Goal: Communication & Community: Ask a question

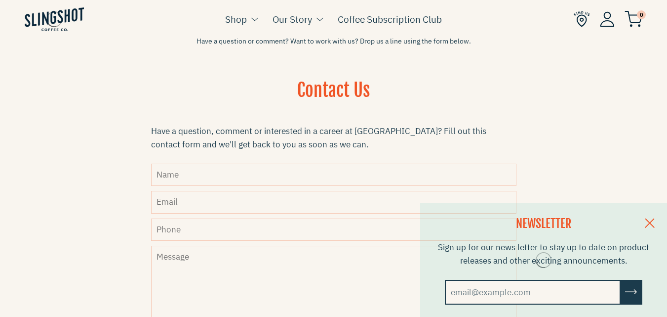
scroll to position [231, 0]
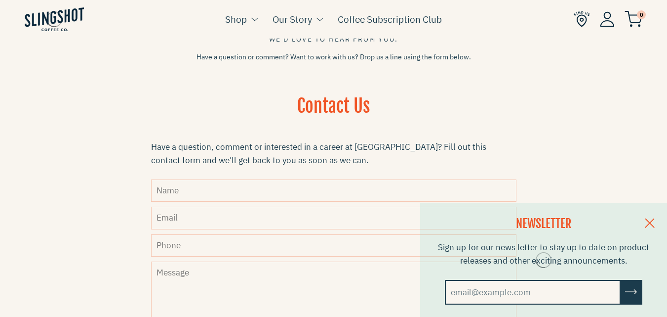
click at [208, 214] on div "NEWSLETTER Sign up for our news letter to stay up to date on product releases a…" at bounding box center [333, 260] width 667 height 114
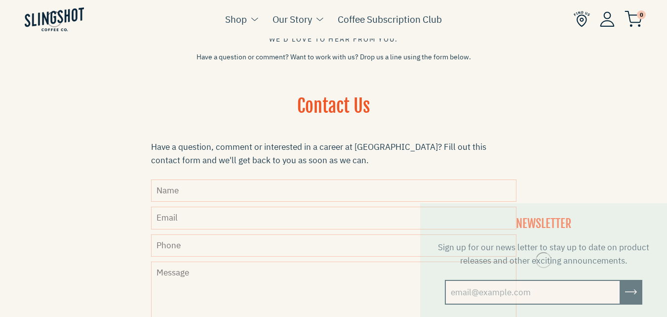
click at [202, 189] on input "Name" at bounding box center [333, 190] width 365 height 22
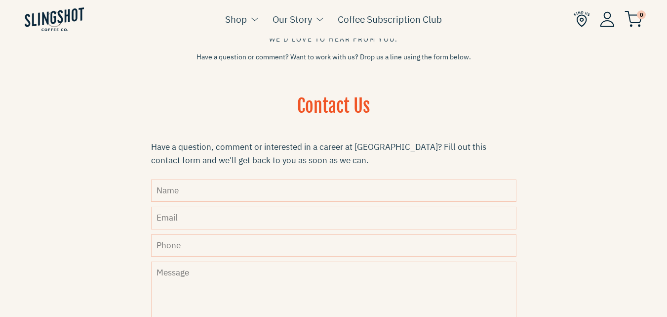
type input "[PERSON_NAME]"
type input "[PERSON_NAME][EMAIL_ADDRESS][DOMAIN_NAME]"
type input "0611313464"
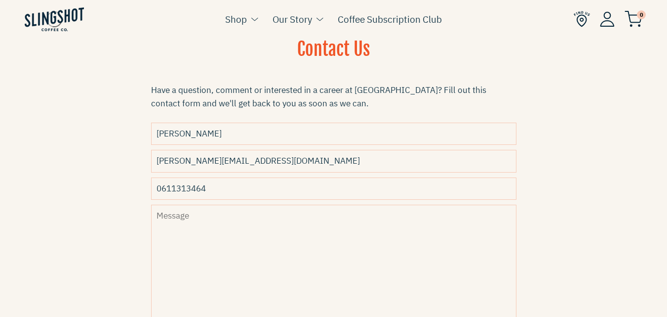
scroll to position [346, 0]
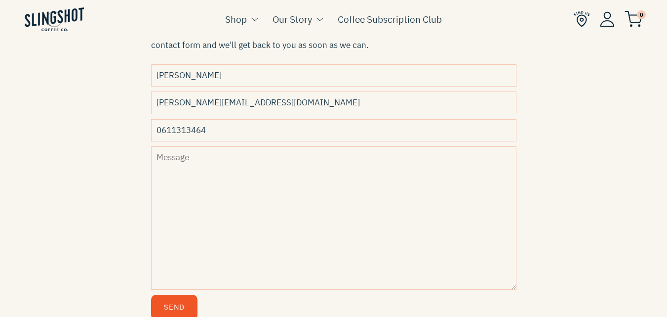
drag, startPoint x: 104, startPoint y: 202, endPoint x: 152, endPoint y: 202, distance: 47.9
click at [108, 202] on section "We'd love to hear from you. Have a question or comment? Want to work with us? D…" at bounding box center [333, 2] width 667 height 660
click at [173, 176] on textarea "Message" at bounding box center [333, 217] width 365 height 143
paste textarea "Hi, I want to get in touch with the decision maker for your business. Riskpay i…"
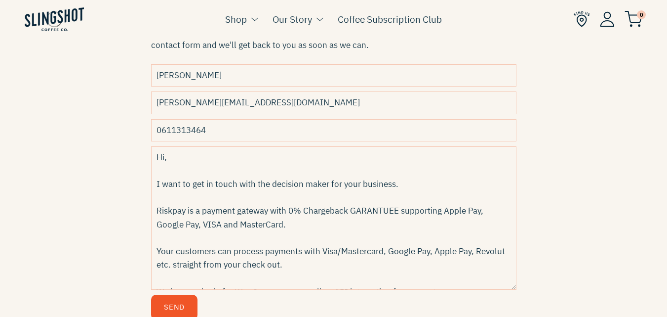
scroll to position [277, 0]
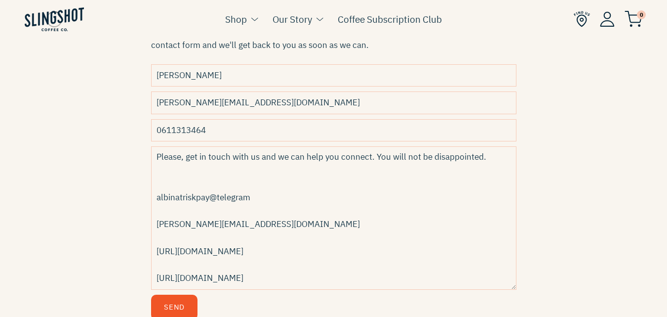
type textarea "Hi, I want to get in touch with the decision maker for your business. Riskpay i…"
drag, startPoint x: 161, startPoint y: 132, endPoint x: 159, endPoint y: 142, distance: 9.6
click at [161, 132] on input "0611313464" at bounding box center [333, 130] width 365 height 22
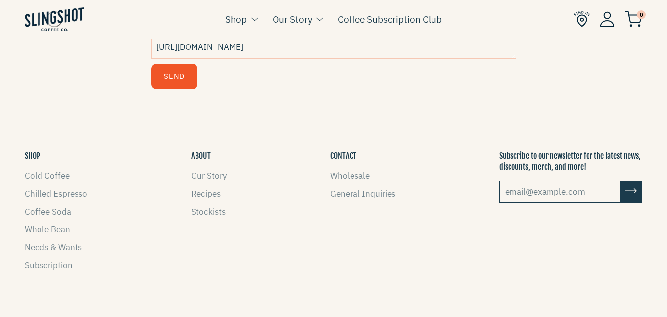
type input "611313464"
click at [165, 77] on button "Send" at bounding box center [174, 76] width 46 height 25
click at [166, 76] on button "Send" at bounding box center [174, 76] width 46 height 25
